Goal: Transaction & Acquisition: Book appointment/travel/reservation

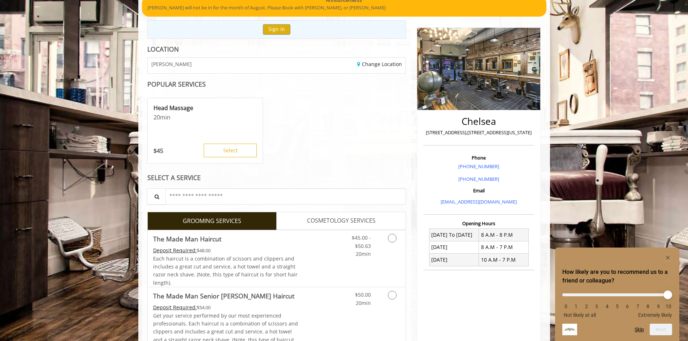
scroll to position [67, 0]
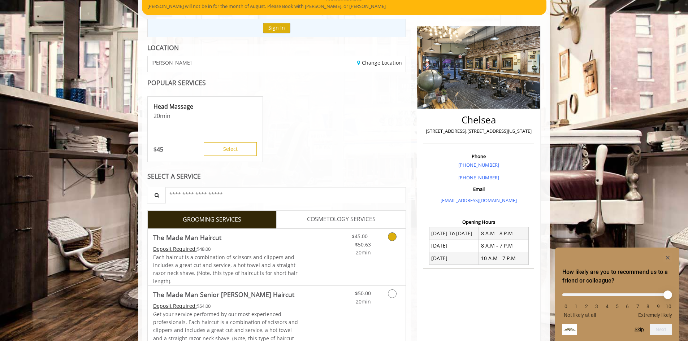
click at [352, 275] on div "$45.00 - $50.63 20min" at bounding box center [373, 257] width 65 height 57
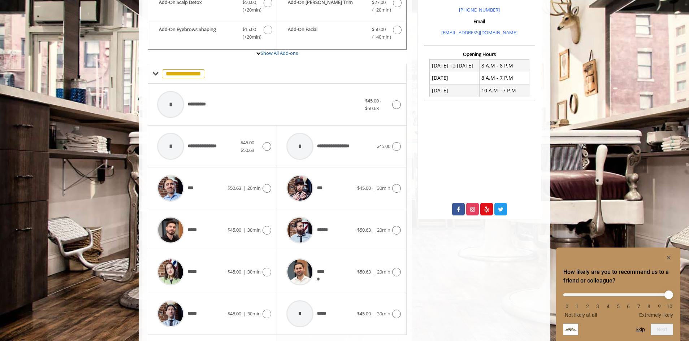
scroll to position [296, 0]
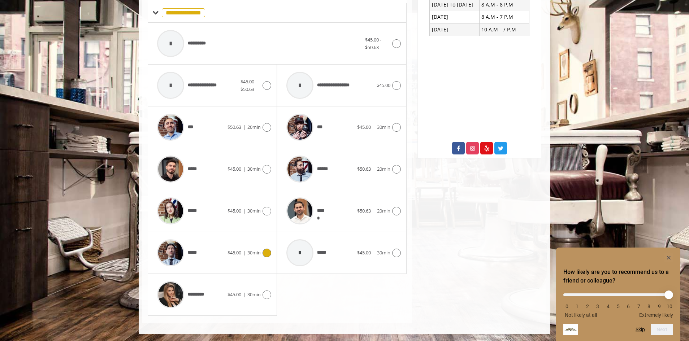
click at [187, 255] on div at bounding box center [170, 253] width 34 height 34
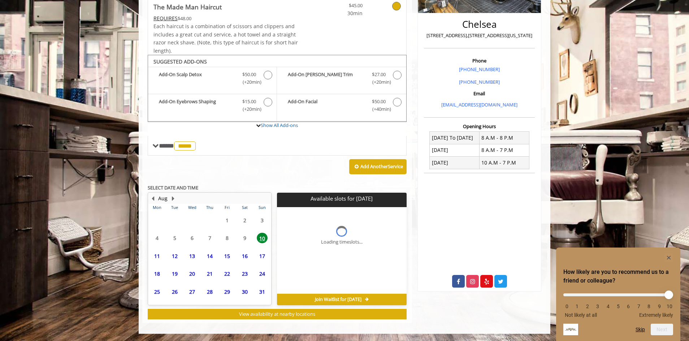
scroll to position [163, 0]
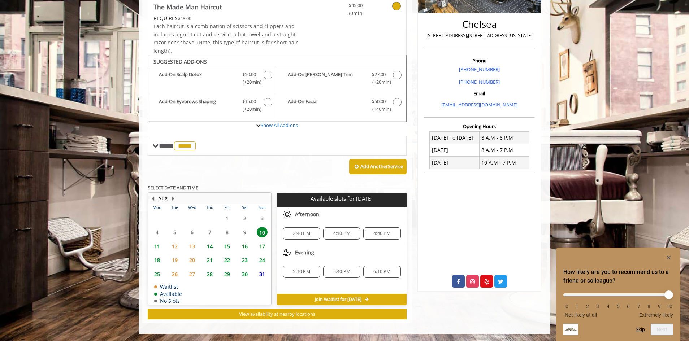
click at [294, 233] on span "2:40 PM" at bounding box center [301, 234] width 17 height 6
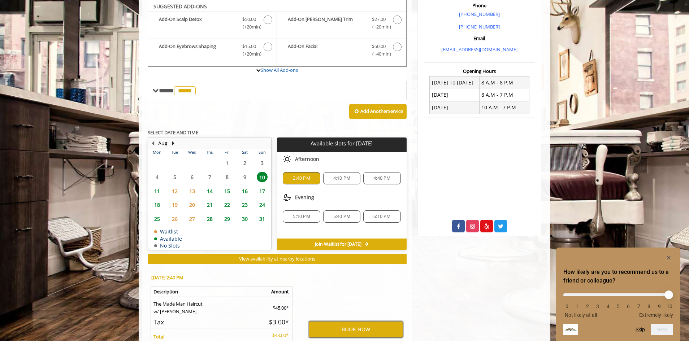
scroll to position [293, 0]
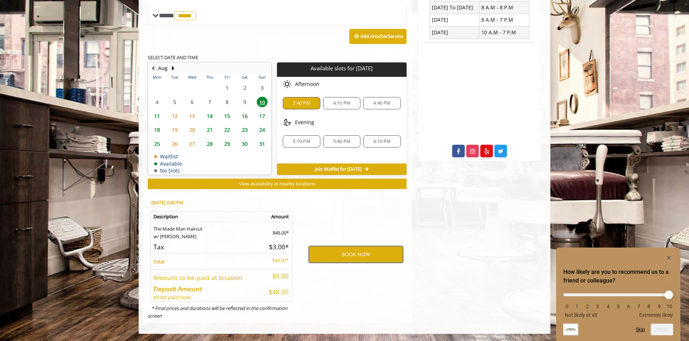
click at [373, 261] on button "BOOK NOW" at bounding box center [356, 254] width 94 height 17
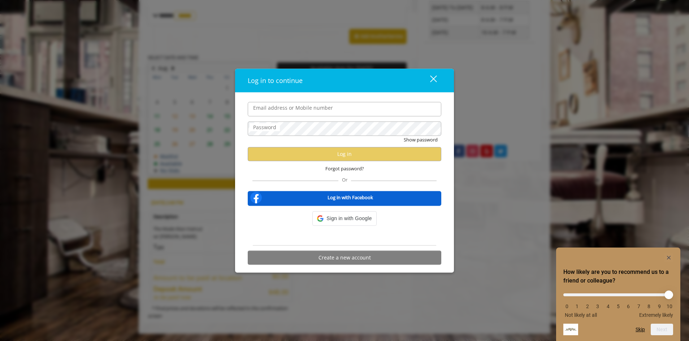
type input "**********"
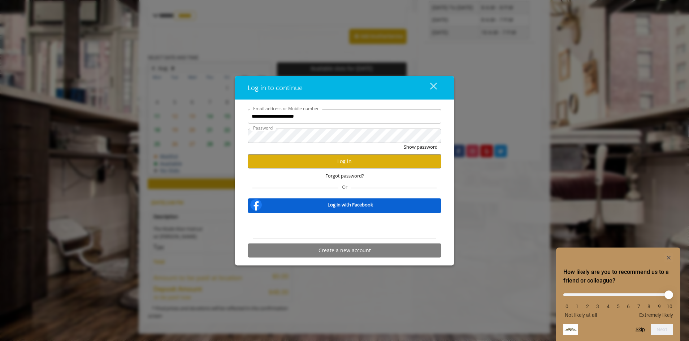
scroll to position [0, 0]
click at [351, 161] on button "Log in" at bounding box center [344, 161] width 193 height 14
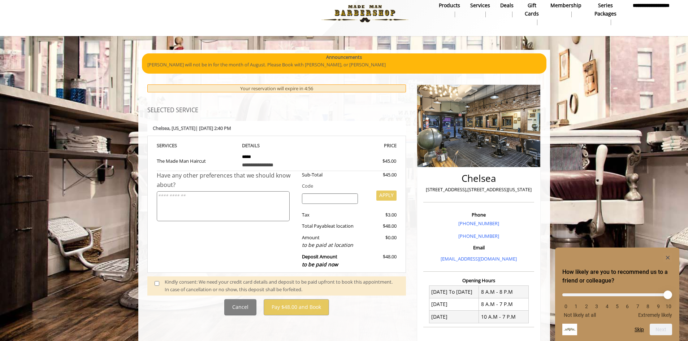
scroll to position [131, 0]
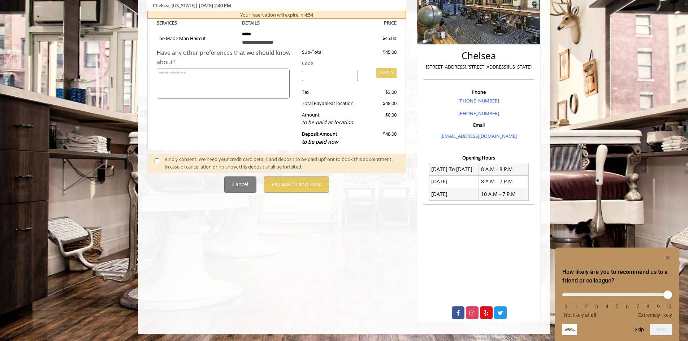
click at [277, 162] on div "Kindly consent: We need your credit card details and deposit to be paid upfront…" at bounding box center [282, 163] width 234 height 15
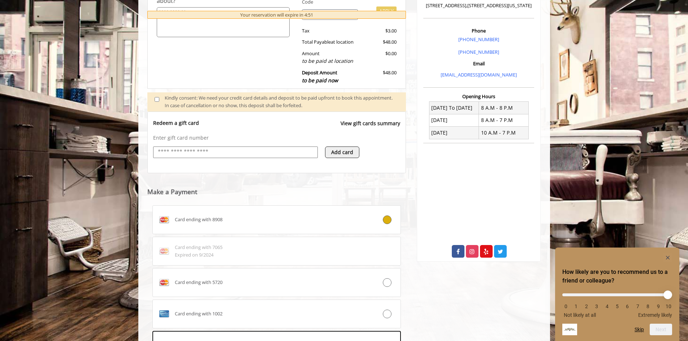
scroll to position [303, 0]
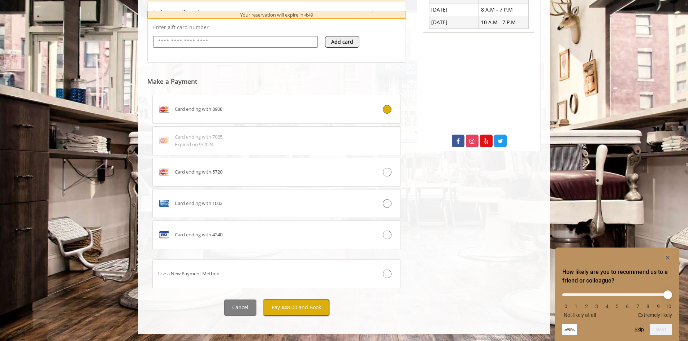
click at [310, 308] on button "Pay $48.00 and Book" at bounding box center [295, 308] width 65 height 16
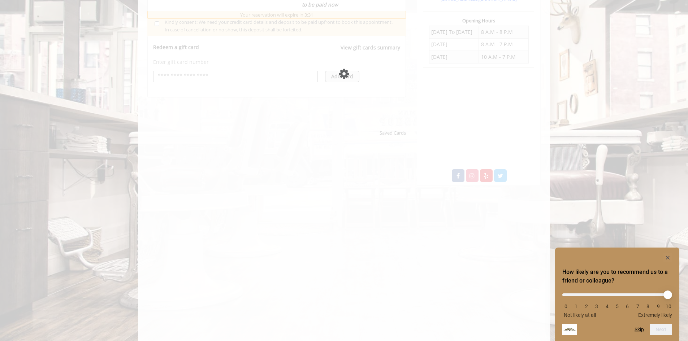
scroll to position [267, 0]
